Goal: Task Accomplishment & Management: Manage account settings

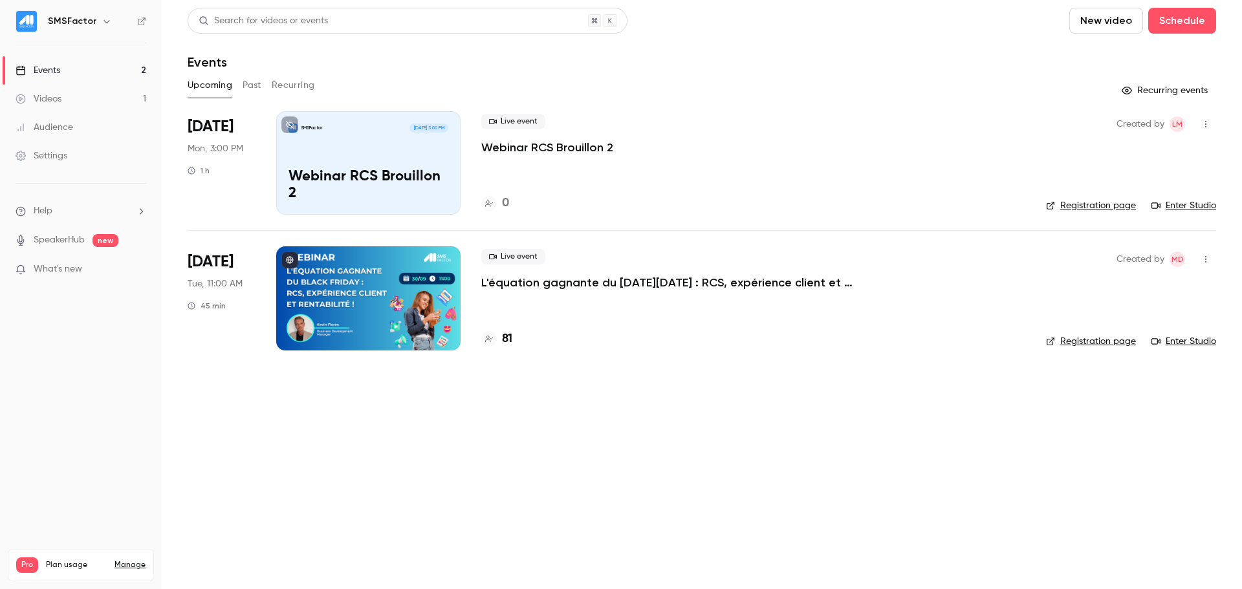
click at [613, 285] on p "L'équation gagnante du [DATE][DATE] : RCS, expérience client et rentabilité !" at bounding box center [675, 283] width 388 height 16
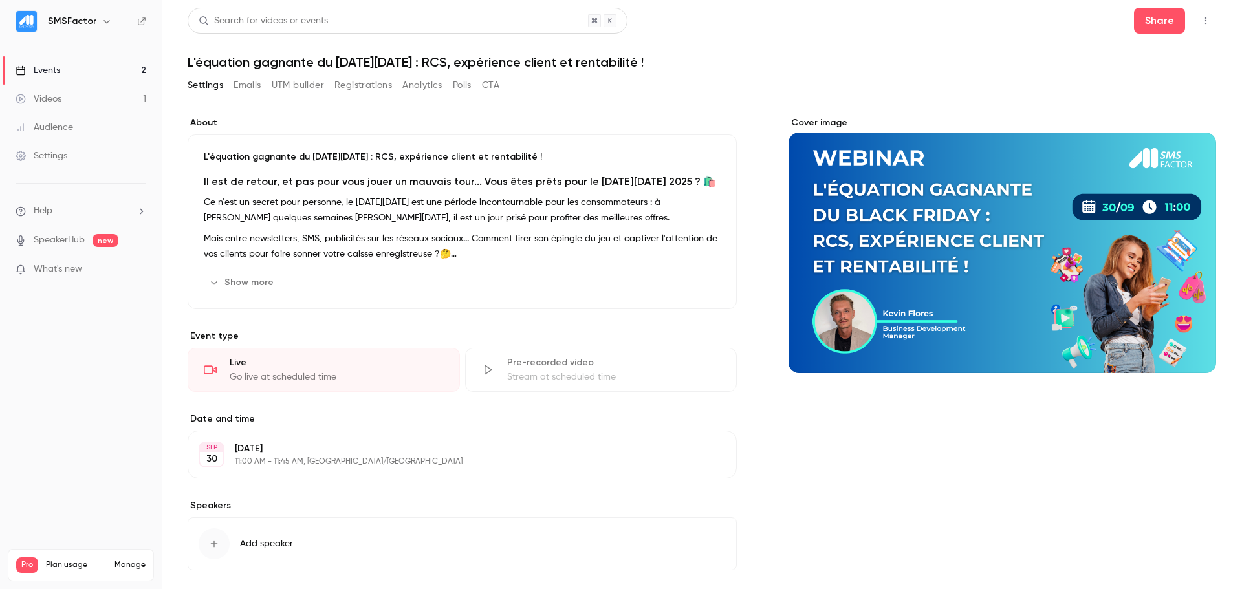
click at [440, 84] on button "Analytics" at bounding box center [422, 85] width 40 height 21
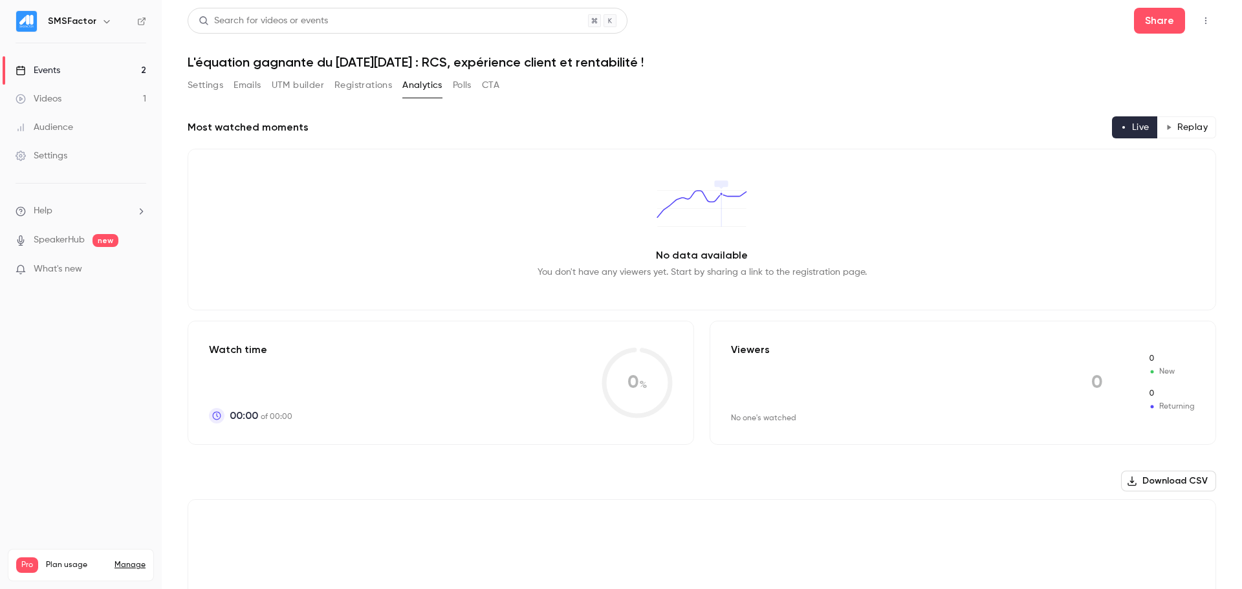
click at [358, 87] on button "Registrations" at bounding box center [364, 85] width 58 height 21
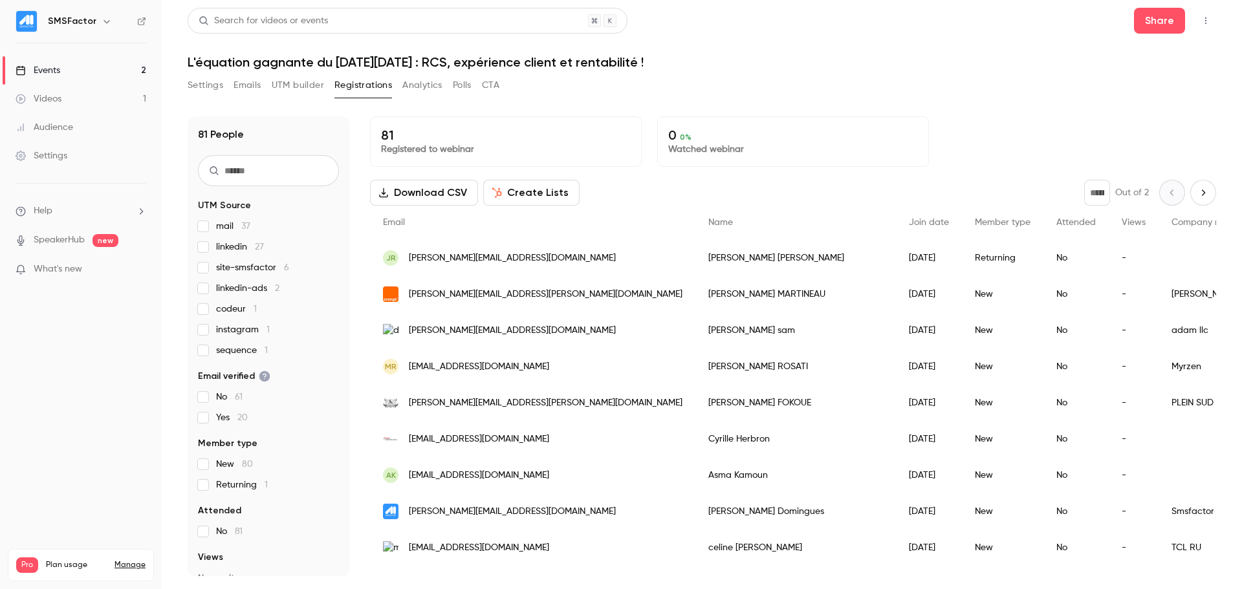
click at [300, 175] on input "text" at bounding box center [268, 170] width 141 height 31
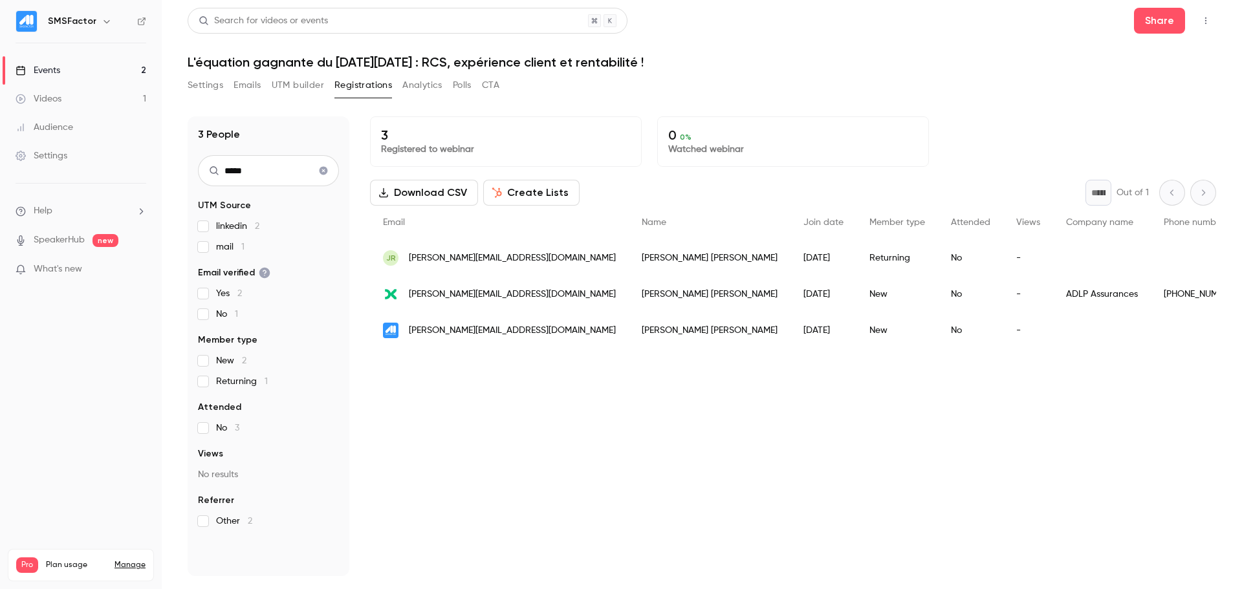
type input "*****"
click at [507, 258] on span "[PERSON_NAME][EMAIL_ADDRESS][DOMAIN_NAME]" at bounding box center [512, 259] width 207 height 14
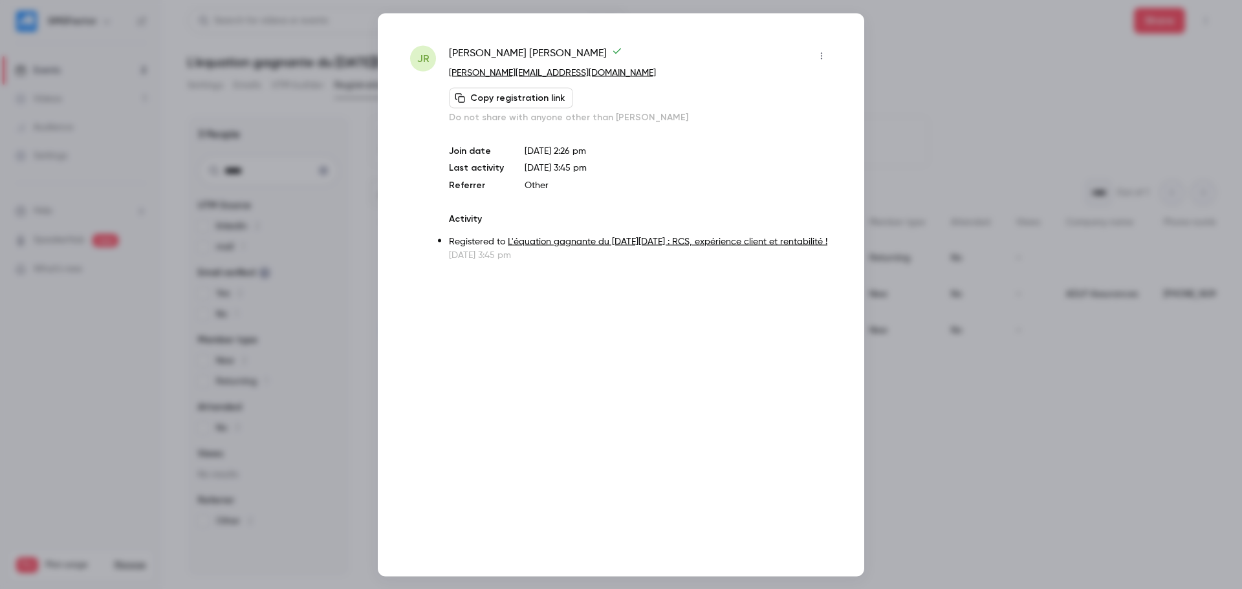
click at [823, 56] on icon "button" at bounding box center [822, 55] width 10 height 9
click at [661, 289] on div at bounding box center [621, 294] width 1242 height 589
click at [1008, 494] on div at bounding box center [621, 294] width 1242 height 589
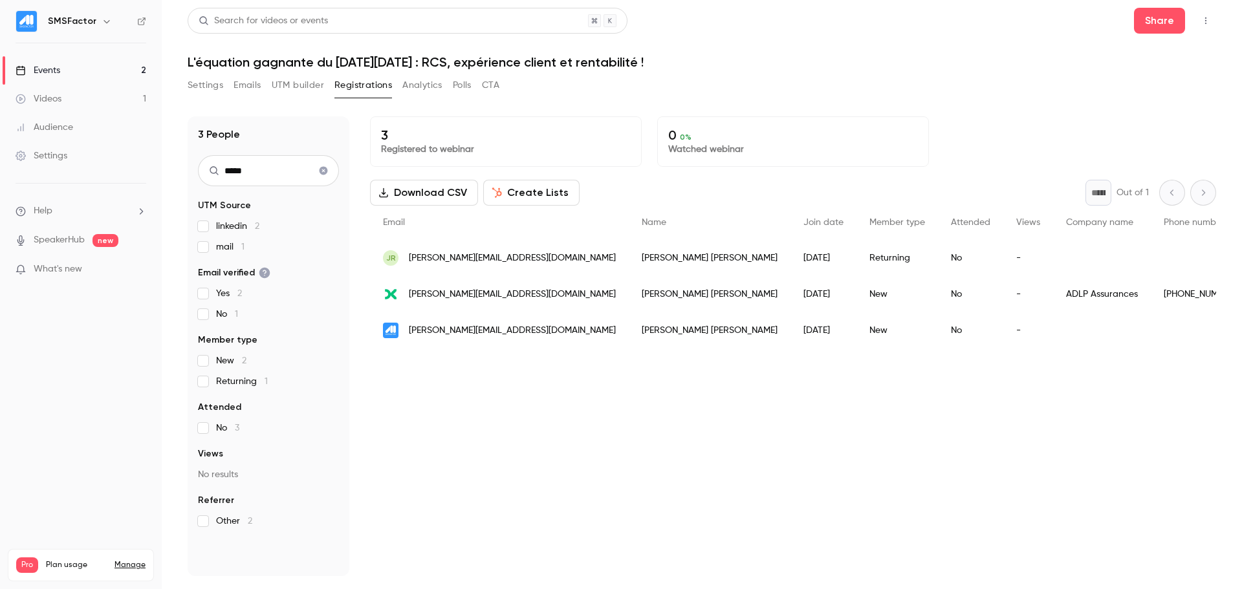
click at [59, 131] on div "Audience" at bounding box center [45, 127] width 58 height 13
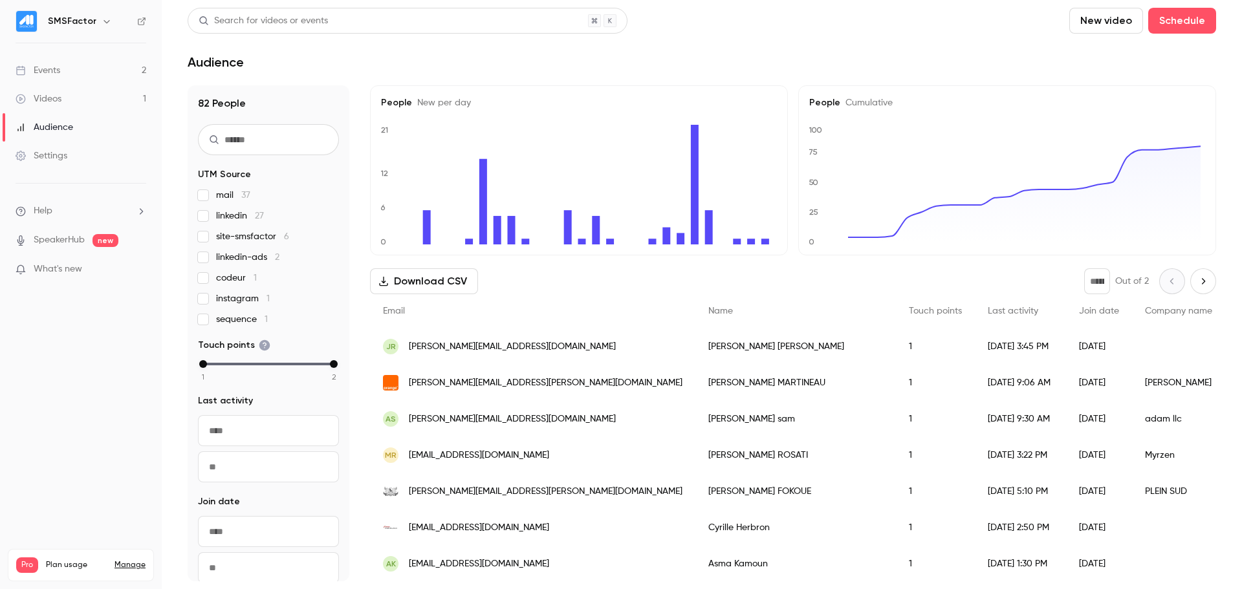
click at [696, 343] on div "[PERSON_NAME]" at bounding box center [796, 347] width 201 height 36
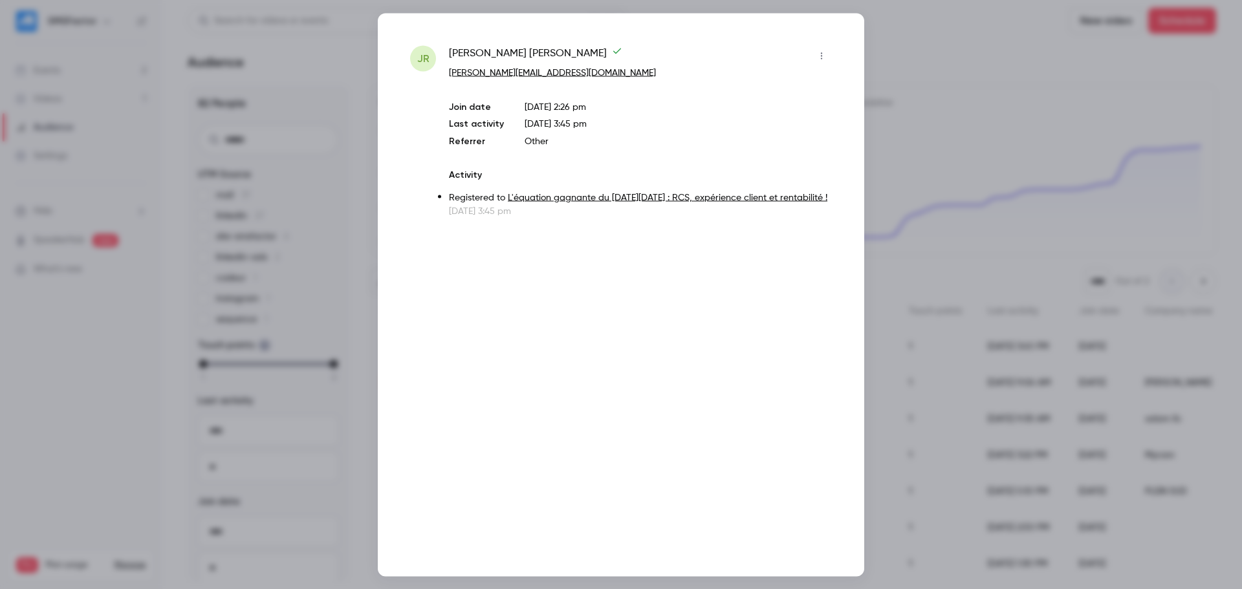
click at [817, 58] on icon "button" at bounding box center [822, 55] width 10 height 9
click at [989, 52] on div at bounding box center [621, 294] width 1242 height 589
click at [974, 93] on div at bounding box center [621, 294] width 1242 height 589
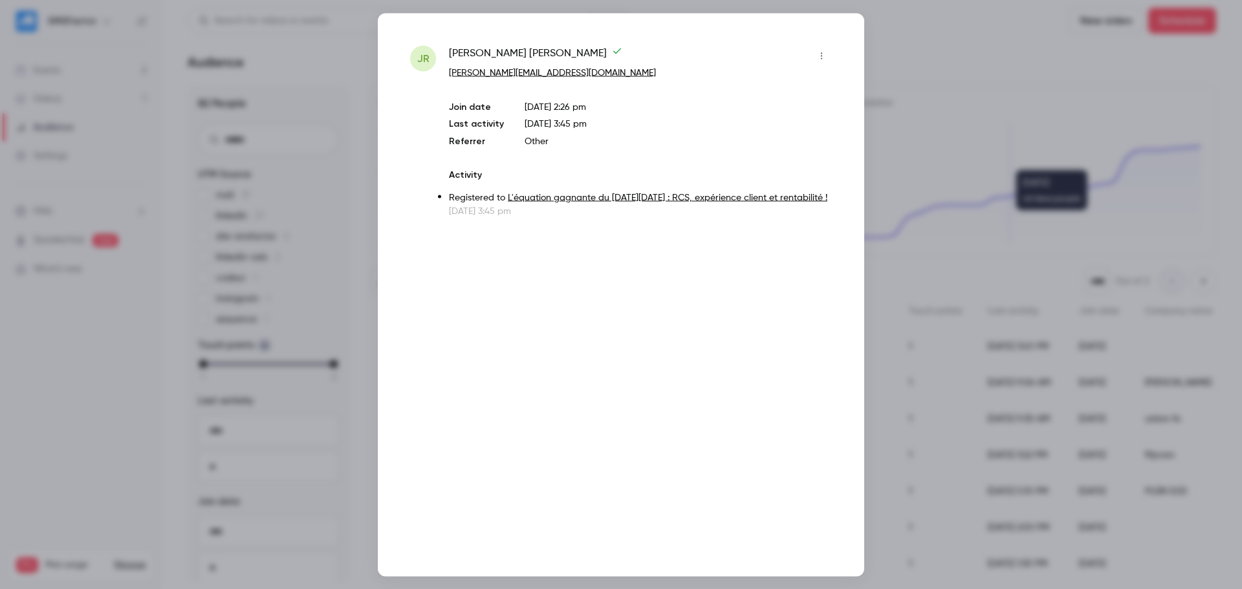
click at [824, 58] on icon "button" at bounding box center [822, 55] width 10 height 9
click at [986, 55] on div at bounding box center [621, 294] width 1242 height 589
